Goal: Check status: Check status

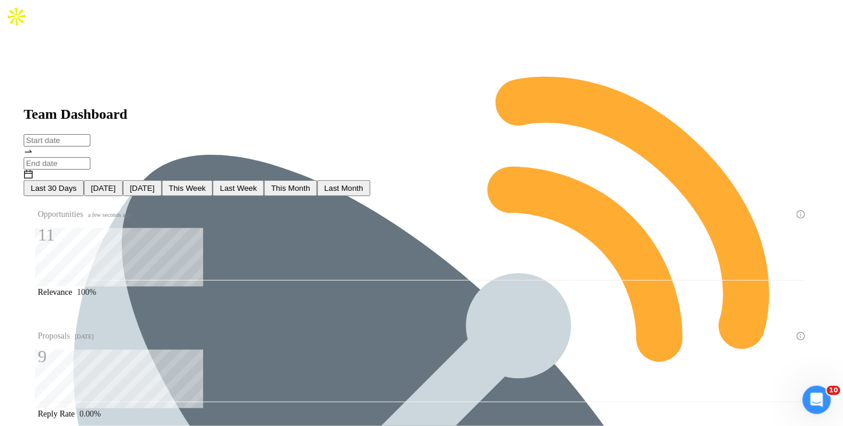
type input "2025-08-09"
type input "2025-09-08"
click at [116, 184] on span "Today" at bounding box center [103, 188] width 25 height 9
click at [155, 184] on span "Yesterday" at bounding box center [142, 188] width 25 height 9
type input "2025-09-07"
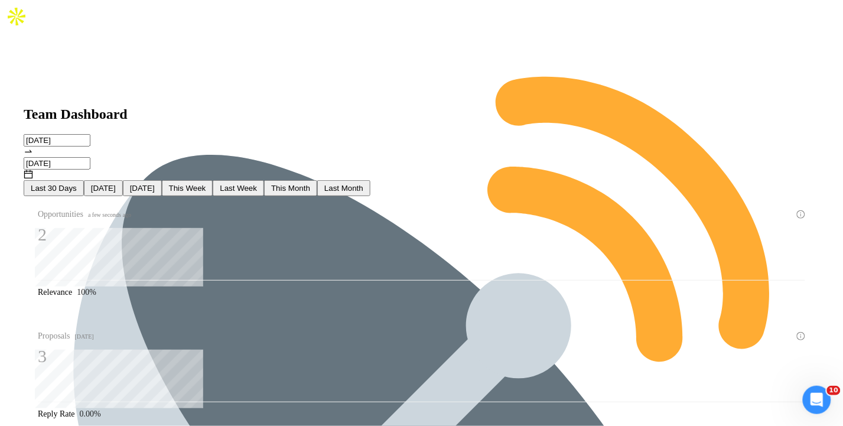
type input "2025-09-07"
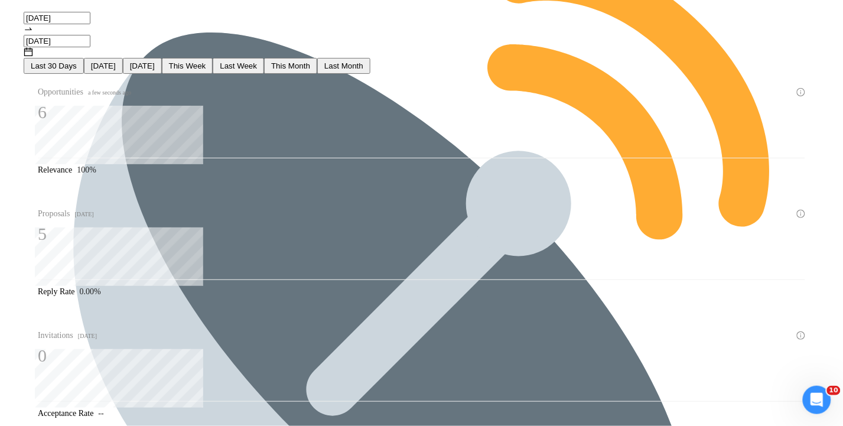
scroll to position [79, 0]
